Goal: Answer question/provide support: Share knowledge or assist other users

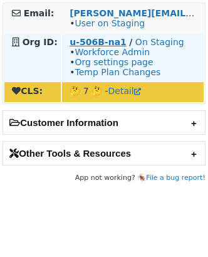
click at [109, 46] on strong "u-506B-na1" at bounding box center [98, 42] width 57 height 10
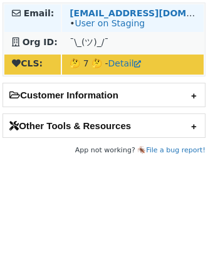
click at [124, 7] on td "robin_k_fowler@keybank.com • User on Staging" at bounding box center [133, 18] width 142 height 28
click at [124, 10] on strong "robin_k_fowler@keybank.com" at bounding box center [155, 13] width 171 height 10
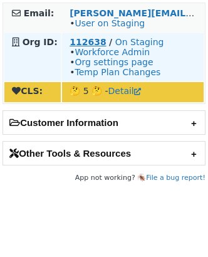
click at [75, 45] on strong "112638" at bounding box center [88, 42] width 36 height 10
click at [74, 46] on strong "112638" at bounding box center [88, 42] width 36 height 10
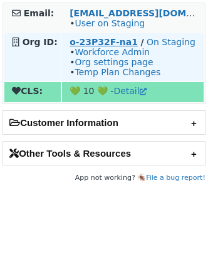
click at [93, 45] on strong "o-23P32F-na1" at bounding box center [104, 42] width 68 height 10
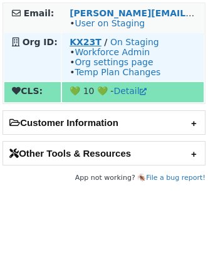
click at [74, 45] on strong "KX23T" at bounding box center [86, 42] width 32 height 10
click at [115, 47] on link "On Staging" at bounding box center [134, 42] width 49 height 10
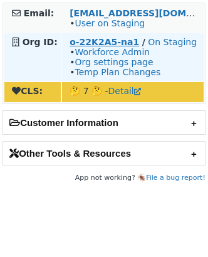
click at [107, 43] on strong "o-22K2A5-na1" at bounding box center [105, 42] width 70 height 10
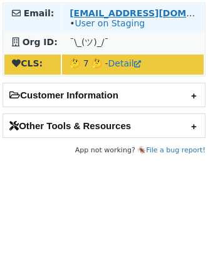
click at [92, 12] on strong "aiden.jubelin@torq.io" at bounding box center [155, 13] width 171 height 10
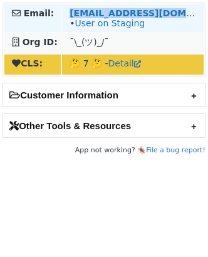
copy strong "aiden.jubelin@torq.io"
drag, startPoint x: 168, startPoint y: 14, endPoint x: 65, endPoint y: 15, distance: 103.5
click at [65, 15] on td "aiden.jubelin@torq.io • User on Staging" at bounding box center [133, 18] width 142 height 28
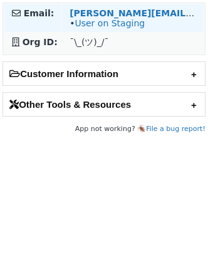
click at [80, 6] on td "[PERSON_NAME][EMAIL_ADDRESS][DOMAIN_NAME] • User on Staging" at bounding box center [133, 18] width 142 height 28
click at [80, 12] on strong "[PERSON_NAME][EMAIL_ADDRESS][DOMAIN_NAME]" at bounding box center [196, 13] width 253 height 10
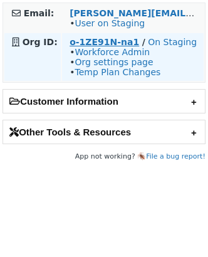
click at [116, 41] on strong "o-1ZE91N-na1" at bounding box center [105, 42] width 70 height 10
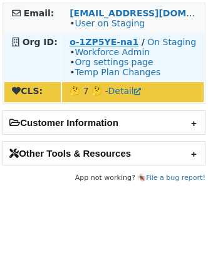
click at [72, 39] on strong "o-1ZP5YE-na1" at bounding box center [104, 42] width 69 height 10
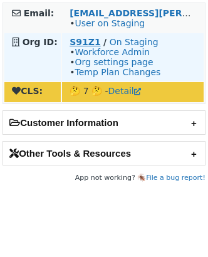
click at [79, 43] on strong "S91Z1" at bounding box center [85, 42] width 31 height 10
click at [72, 43] on strong "S91Z1" at bounding box center [85, 42] width 31 height 10
click at [84, 45] on strong "S91Z1" at bounding box center [85, 42] width 31 height 10
